Goal: Information Seeking & Learning: Learn about a topic

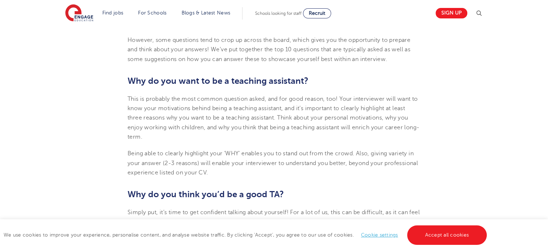
scroll to position [319, 0]
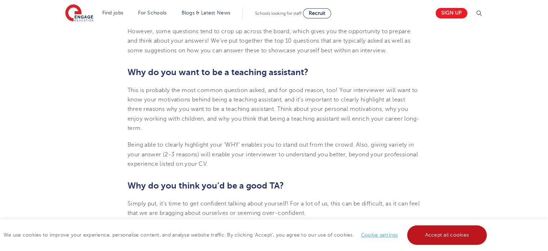
click at [443, 235] on link "Accept all cookies" at bounding box center [447, 234] width 80 height 19
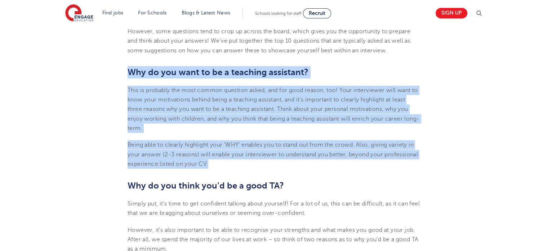
drag, startPoint x: 128, startPoint y: 69, endPoint x: 250, endPoint y: 161, distance: 152.9
copy section "Why do you want to be a teaching assistant? This is probably the most common qu…"
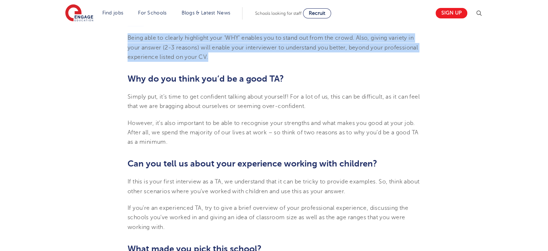
scroll to position [432, 0]
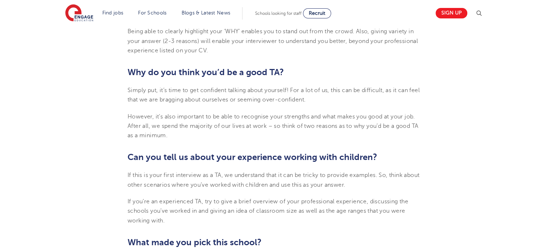
click at [149, 92] on span "Simply put, it’s time to get confident talking about yourself! For a lot of us,…" at bounding box center [274, 95] width 292 height 16
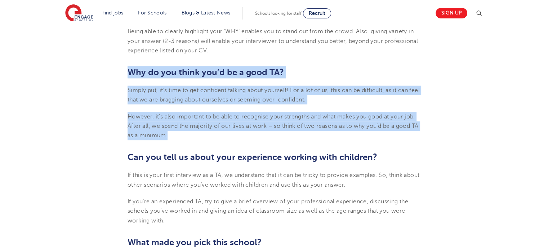
drag, startPoint x: 128, startPoint y: 69, endPoint x: 192, endPoint y: 138, distance: 94.7
copy section "Why do you think you’d be a good TA? Simply put, it’s time to get confident tal…"
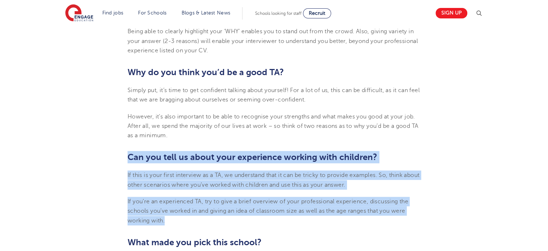
drag, startPoint x: 127, startPoint y: 156, endPoint x: 169, endPoint y: 217, distance: 73.7
copy section "Can you tell us about your experience working with children? If this is your fi…"
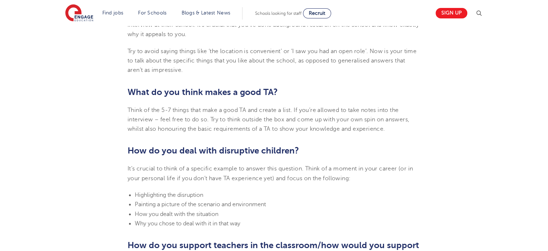
scroll to position [683, 0]
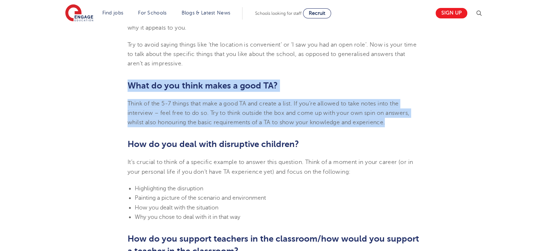
drag, startPoint x: 128, startPoint y: 83, endPoint x: 398, endPoint y: 124, distance: 273.5
click at [398, 124] on section "[DATE] Top 10 Interview Questions for Teaching Assistants Preparing for an inte…" at bounding box center [274, 110] width 437 height 1189
copy section "What do you think makes a good TA? Think of the 5-7 things that make a good TA …"
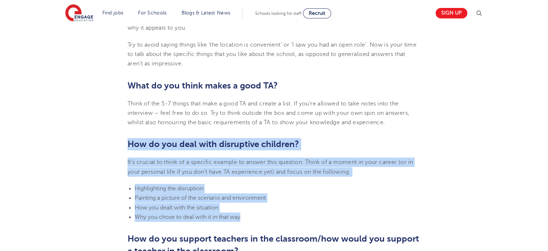
drag, startPoint x: 128, startPoint y: 141, endPoint x: 272, endPoint y: 220, distance: 163.9
click at [272, 220] on section "[DATE] Top 10 Interview Questions for Teaching Assistants Preparing for an inte…" at bounding box center [274, 110] width 437 height 1189
copy section "How do you deal with disruptive children? It’s crucial to think of a specific e…"
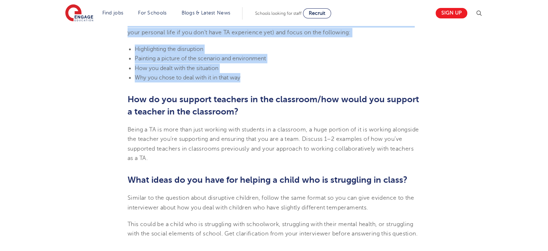
scroll to position [840, 0]
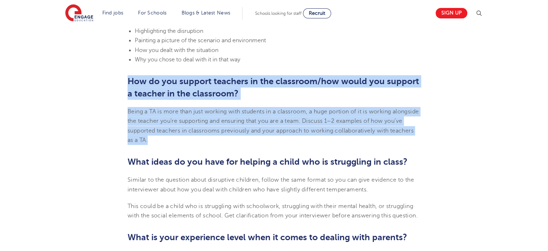
drag, startPoint x: 127, startPoint y: 80, endPoint x: 220, endPoint y: 135, distance: 107.8
copy section "How do you support teachers in the classroom/how would you support a teacher in…"
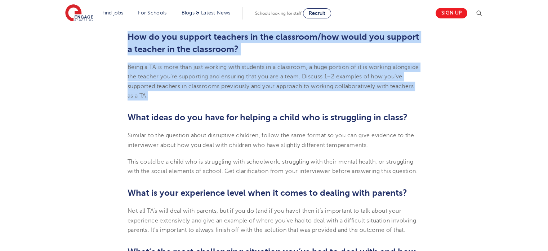
scroll to position [993, 0]
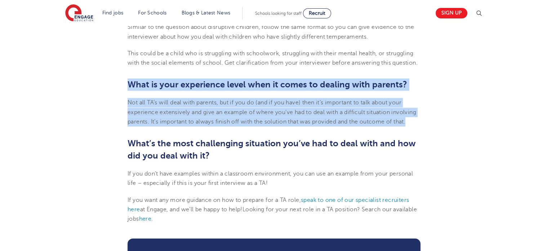
drag, startPoint x: 128, startPoint y: 81, endPoint x: 437, endPoint y: 122, distance: 312.1
copy section "What is your experience level when it comes to dealing with parents? Not all TA…"
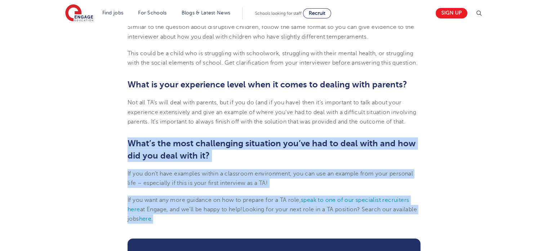
drag, startPoint x: 129, startPoint y: 138, endPoint x: 220, endPoint y: 217, distance: 120.4
copy section "What’s the most challenging situation you’ve had to deal with and how did you d…"
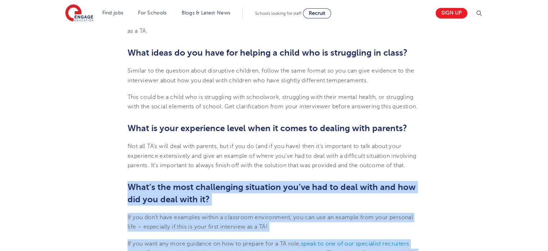
scroll to position [947, 0]
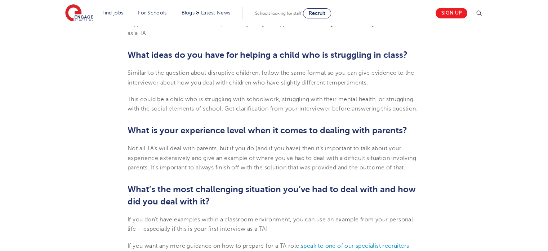
click at [141, 76] on p "Similar to the question about disruptive children, follow the same format so yo…" at bounding box center [274, 77] width 293 height 19
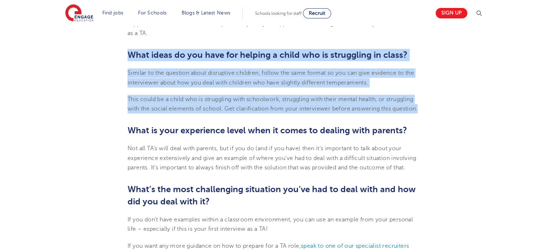
drag, startPoint x: 127, startPoint y: 50, endPoint x: 446, endPoint y: 106, distance: 323.9
copy section "What ideas do you have for helping a child who is struggling in class? Similar …"
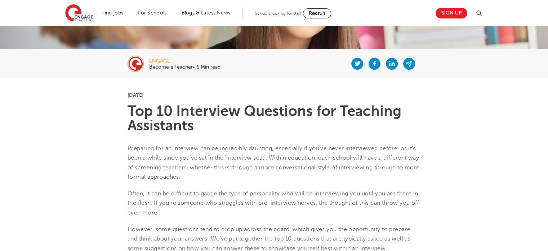
scroll to position [117, 0]
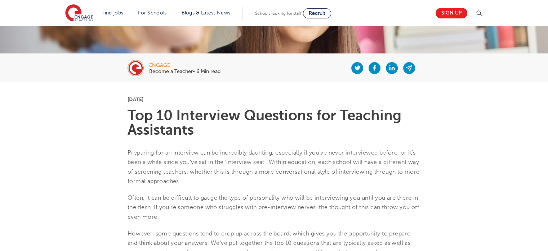
click at [232, 163] on p "Preparing for an interview can be incredibly daunting, especially if you’ve nev…" at bounding box center [274, 167] width 293 height 38
